Goal: Task Accomplishment & Management: Manage account settings

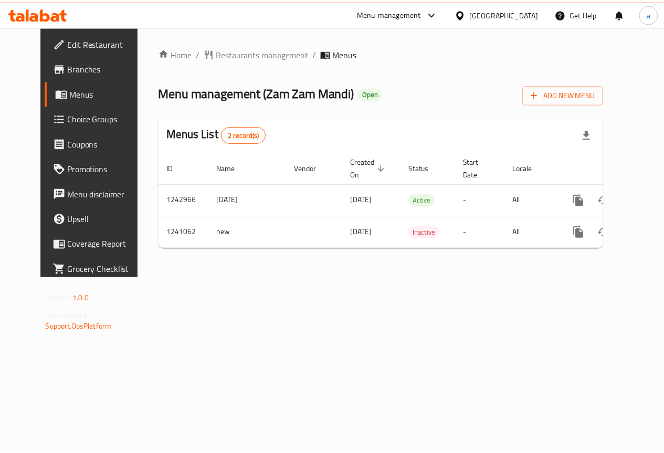
scroll to position [0, 4]
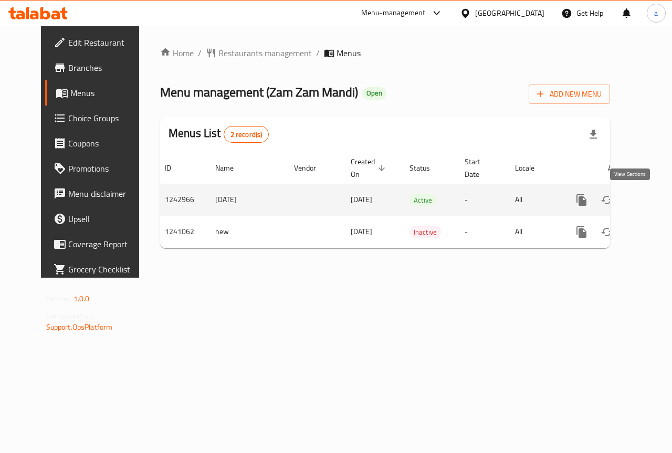
click at [653, 201] on icon "enhanced table" at bounding box center [657, 199] width 9 height 9
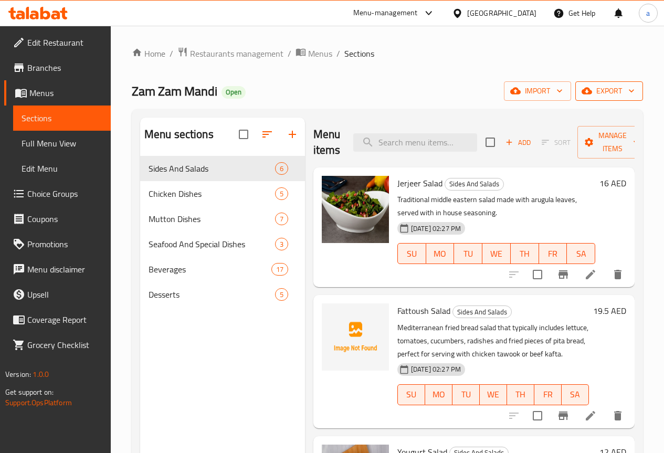
click at [598, 92] on span "export" at bounding box center [609, 91] width 51 height 13
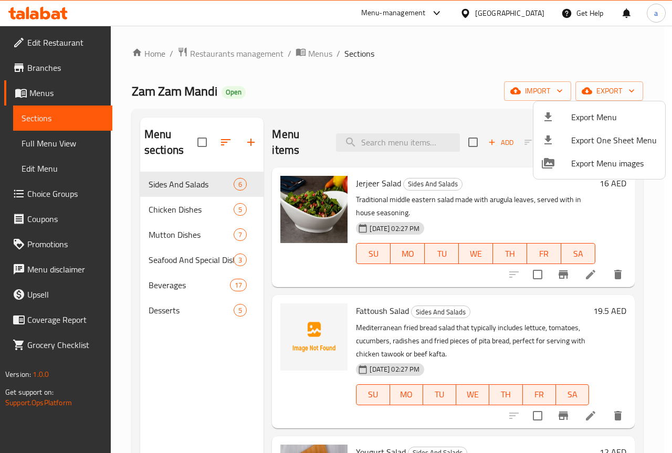
click at [202, 141] on div at bounding box center [336, 226] width 672 height 453
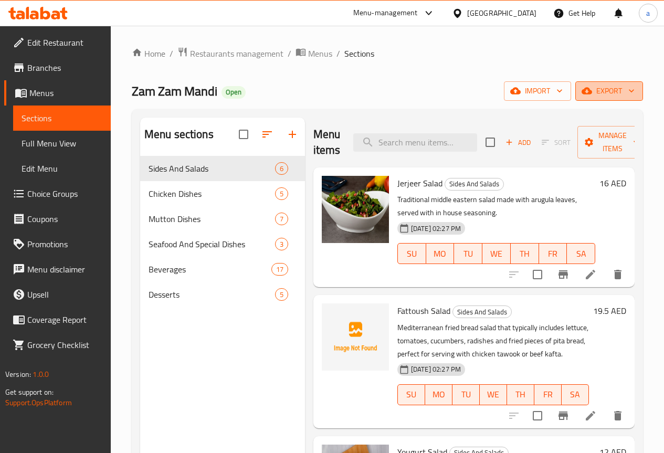
click at [600, 95] on span "export" at bounding box center [609, 91] width 51 height 13
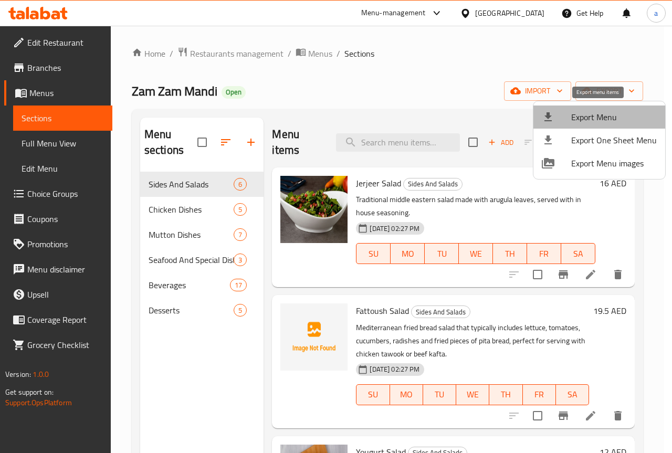
click at [601, 126] on li "Export Menu" at bounding box center [600, 117] width 132 height 23
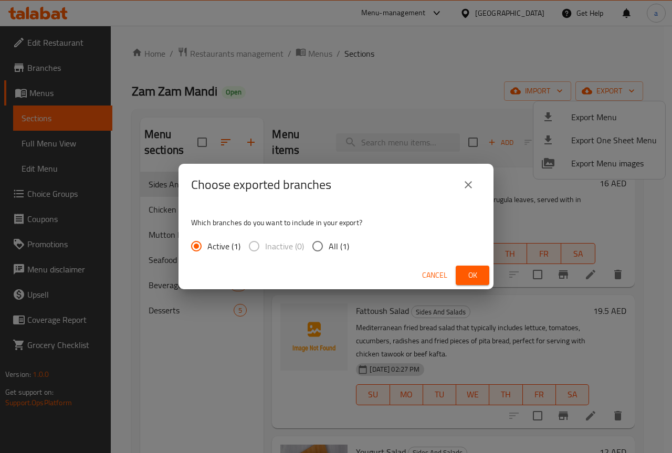
click at [312, 243] on input "All (1)" at bounding box center [318, 246] width 22 height 22
radio input "true"
click at [487, 274] on button "Ok" at bounding box center [473, 275] width 34 height 19
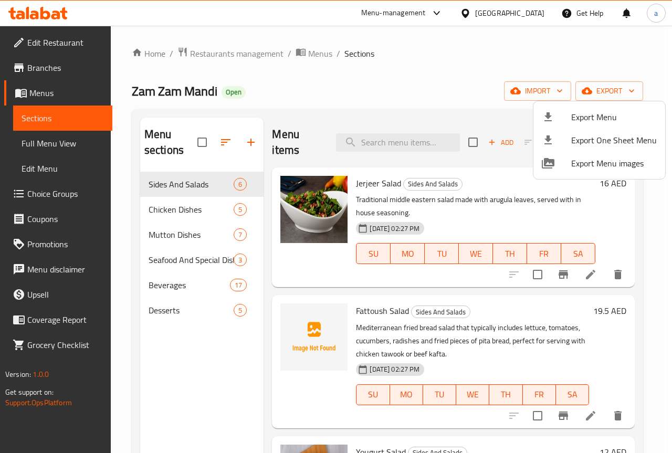
click at [358, 39] on div at bounding box center [336, 226] width 672 height 453
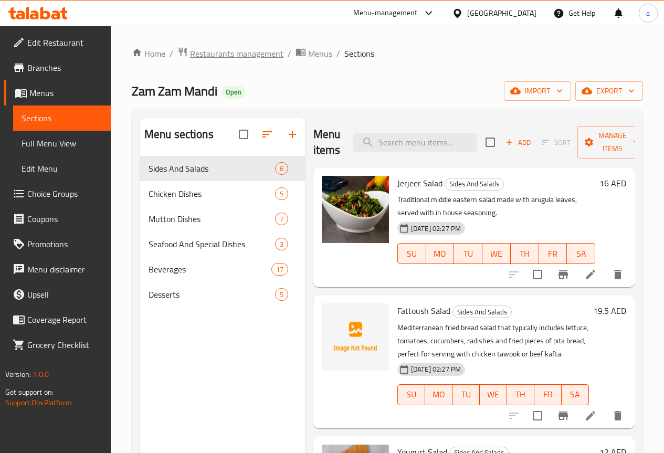
click at [229, 53] on span "Restaurants management" at bounding box center [236, 53] width 93 height 13
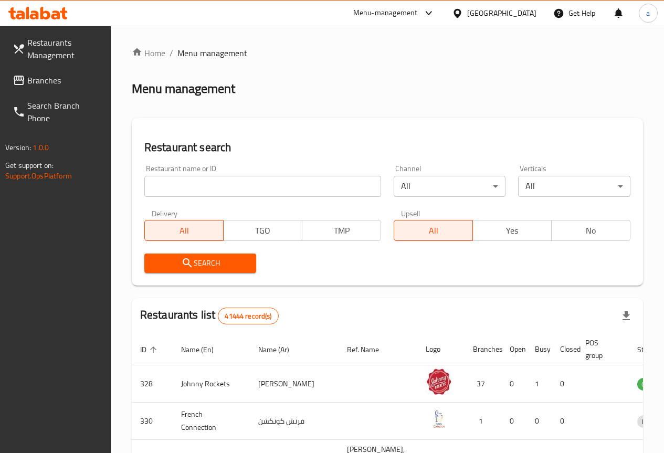
click at [61, 77] on span "Branches" at bounding box center [64, 80] width 75 height 13
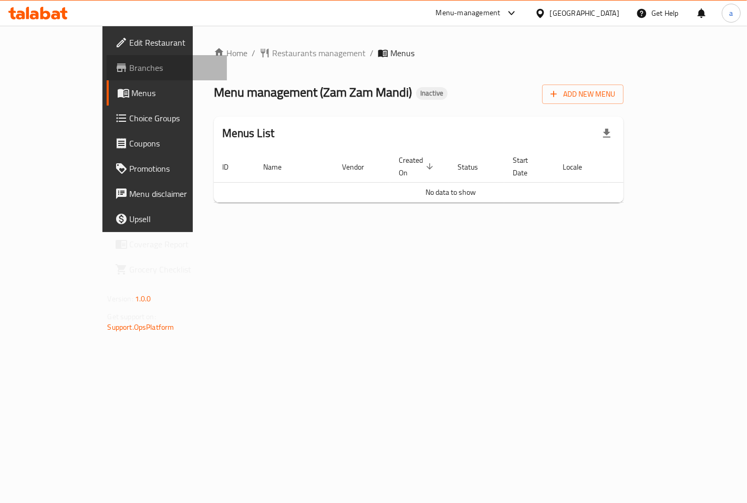
click at [107, 74] on link "Branches" at bounding box center [167, 67] width 120 height 25
click at [615, 88] on span "Add New Menu" at bounding box center [582, 94] width 65 height 13
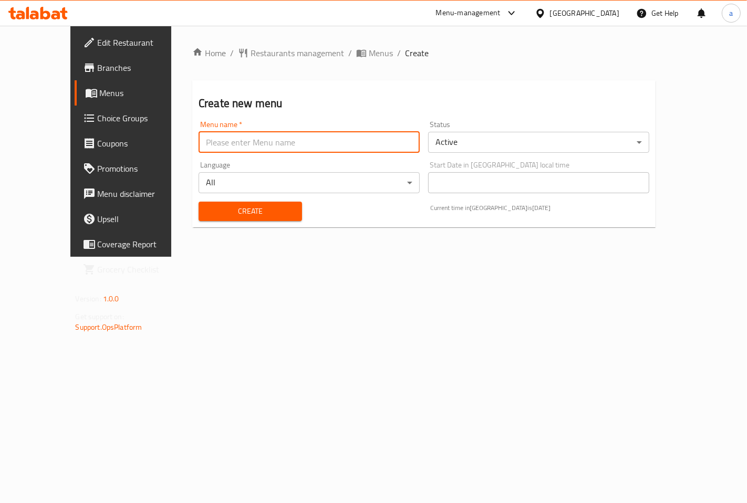
click at [375, 148] on input "text" at bounding box center [309, 142] width 221 height 21
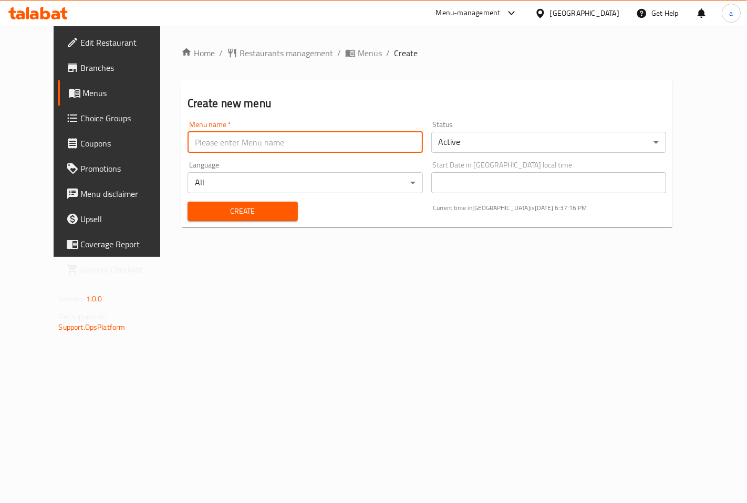
type input "abdullah"
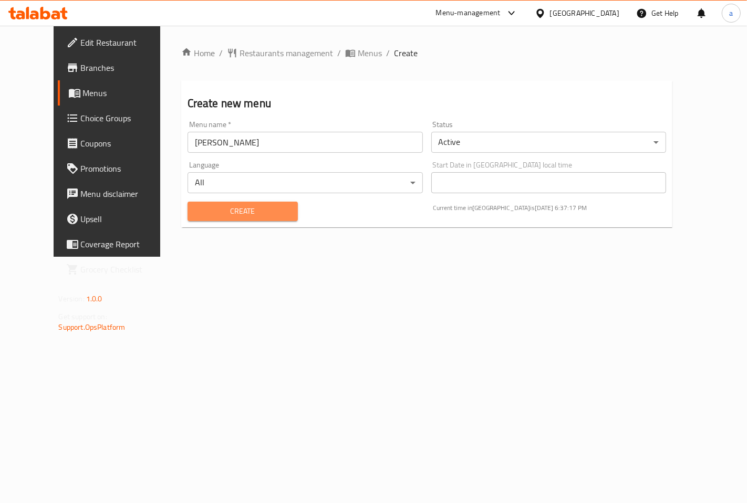
click at [277, 203] on button "Create" at bounding box center [243, 211] width 110 height 19
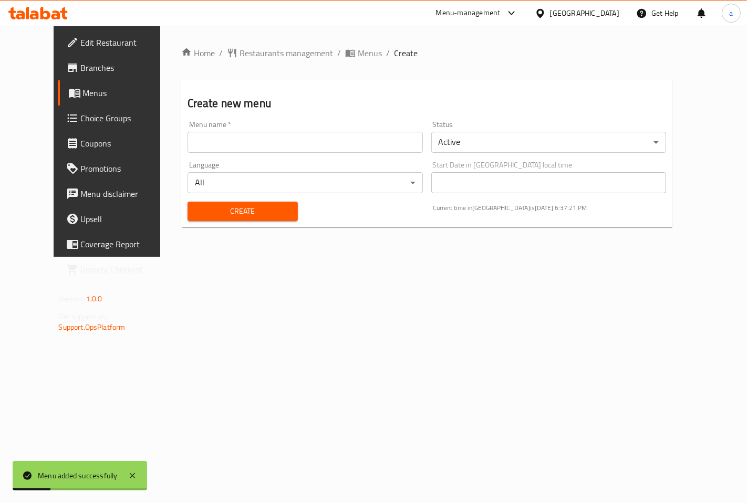
click at [59, 100] on link "Menus" at bounding box center [118, 92] width 120 height 25
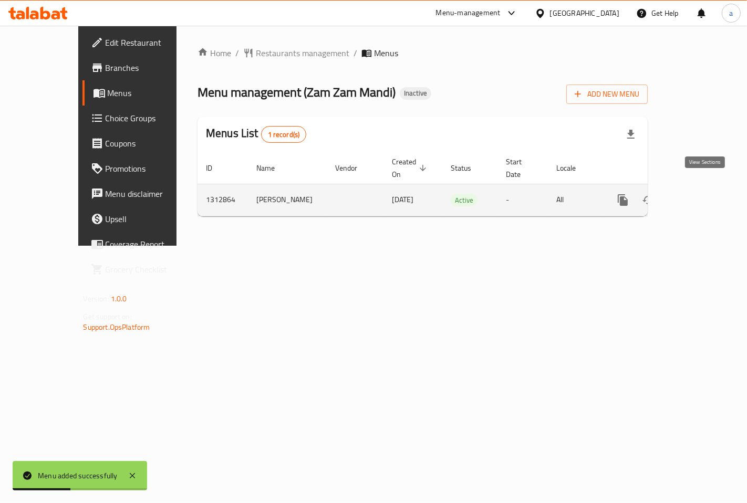
click at [700, 194] on icon "enhanced table" at bounding box center [698, 200] width 13 height 13
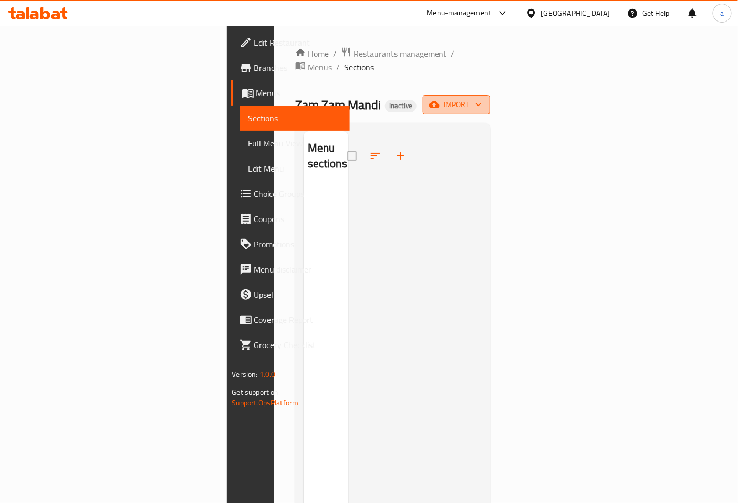
click at [482, 98] on span "import" at bounding box center [456, 104] width 50 height 13
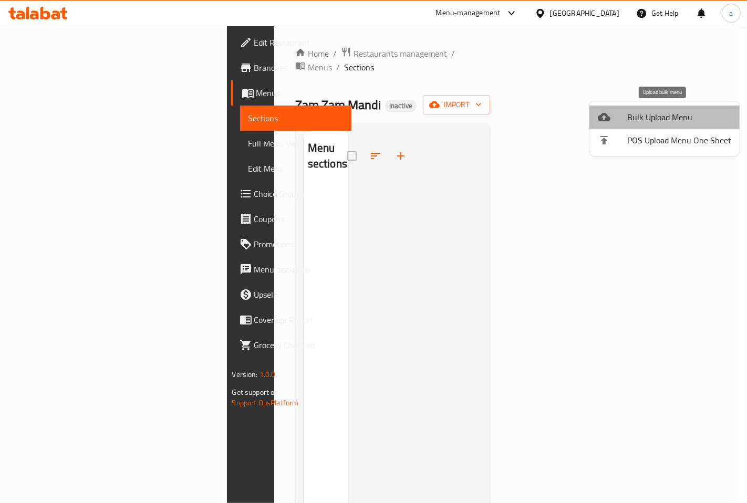
click at [674, 116] on span "Bulk Upload Menu" at bounding box center [679, 117] width 104 height 13
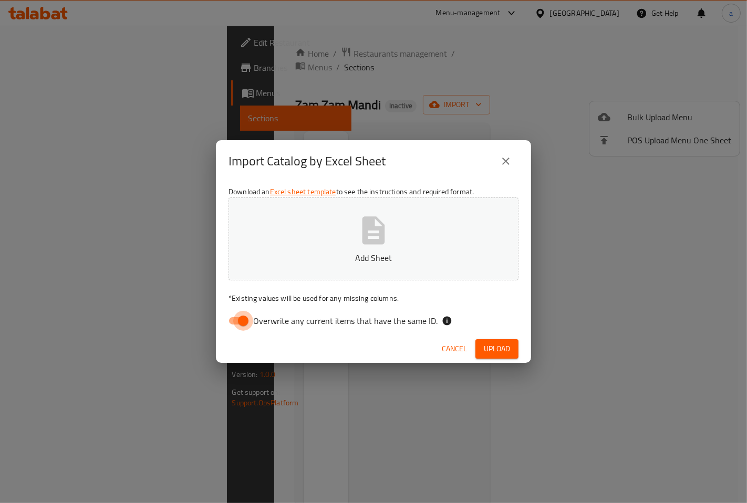
click at [240, 322] on input "Overwrite any current items that have the same ID." at bounding box center [243, 321] width 60 height 20
checkbox input "false"
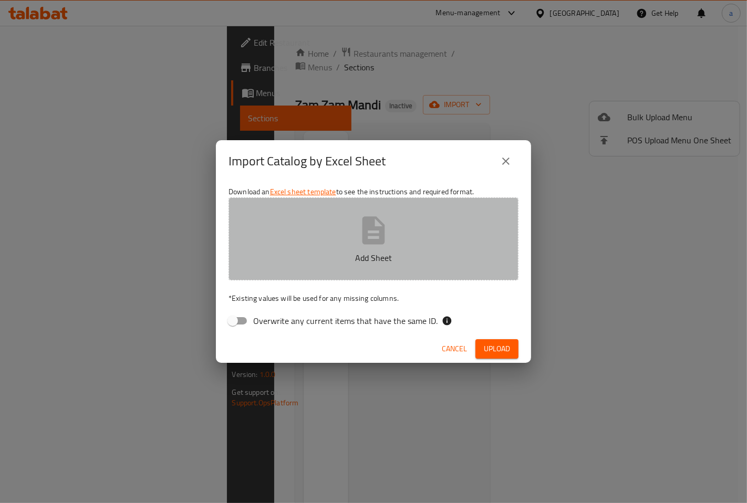
click at [355, 257] on p "Add Sheet" at bounding box center [373, 258] width 257 height 13
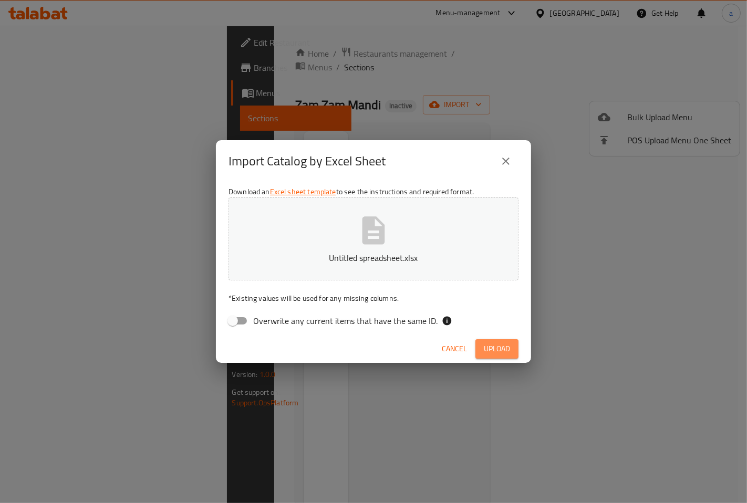
click at [504, 348] on span "Upload" at bounding box center [497, 348] width 26 height 13
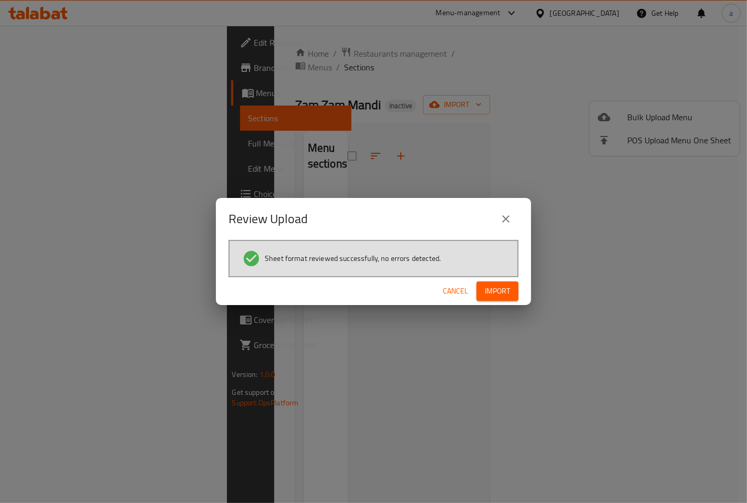
click at [510, 292] on span "Import" at bounding box center [497, 291] width 25 height 13
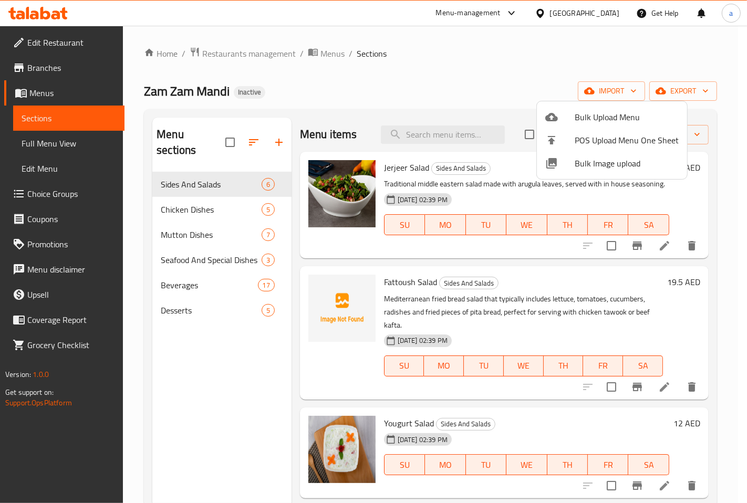
click at [64, 43] on div at bounding box center [373, 251] width 747 height 503
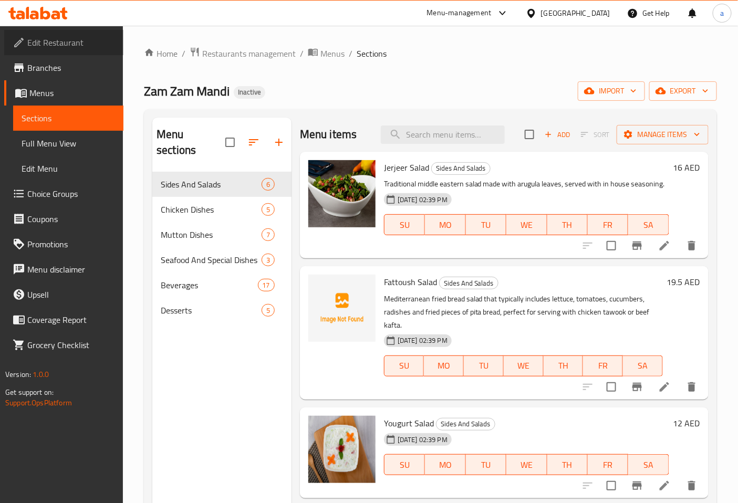
click at [64, 44] on span "Edit Restaurant" at bounding box center [71, 42] width 88 height 13
